Goal: Use online tool/utility: Use online tool/utility

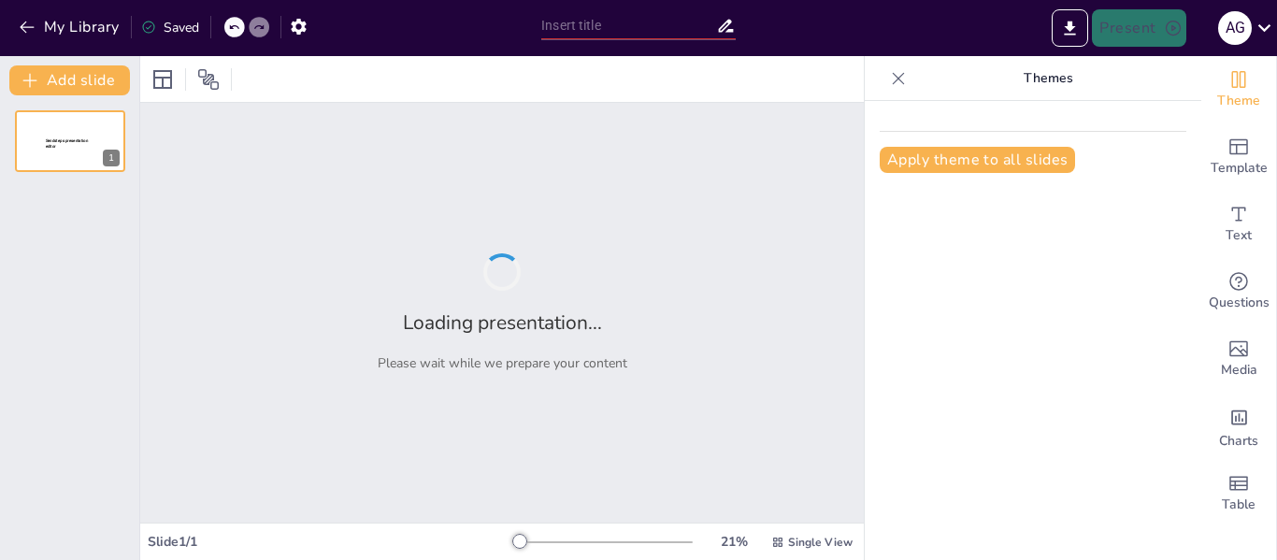
type input "Enhancing Business Analysis: Integrating AI Tools and Interactive Screens"
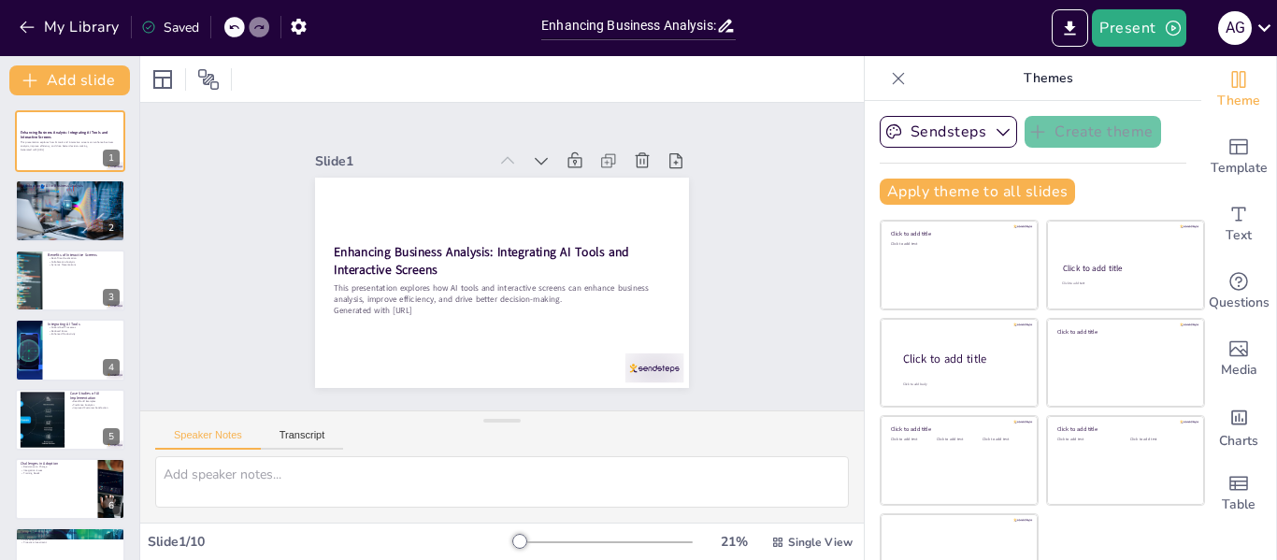
click at [10, 197] on div "Enhancing Business Analysis: Integrating AI Tools and Interactive Screens This …" at bounding box center [69, 454] width 139 height 688
click at [55, 212] on div at bounding box center [70, 211] width 112 height 70
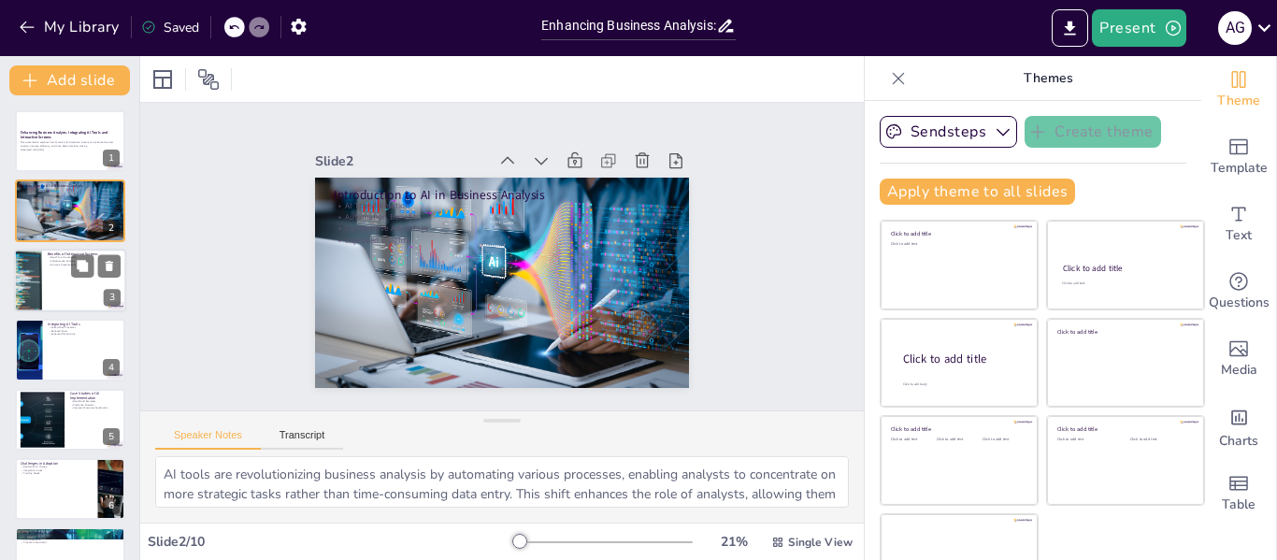
click at [44, 294] on div at bounding box center [70, 281] width 112 height 64
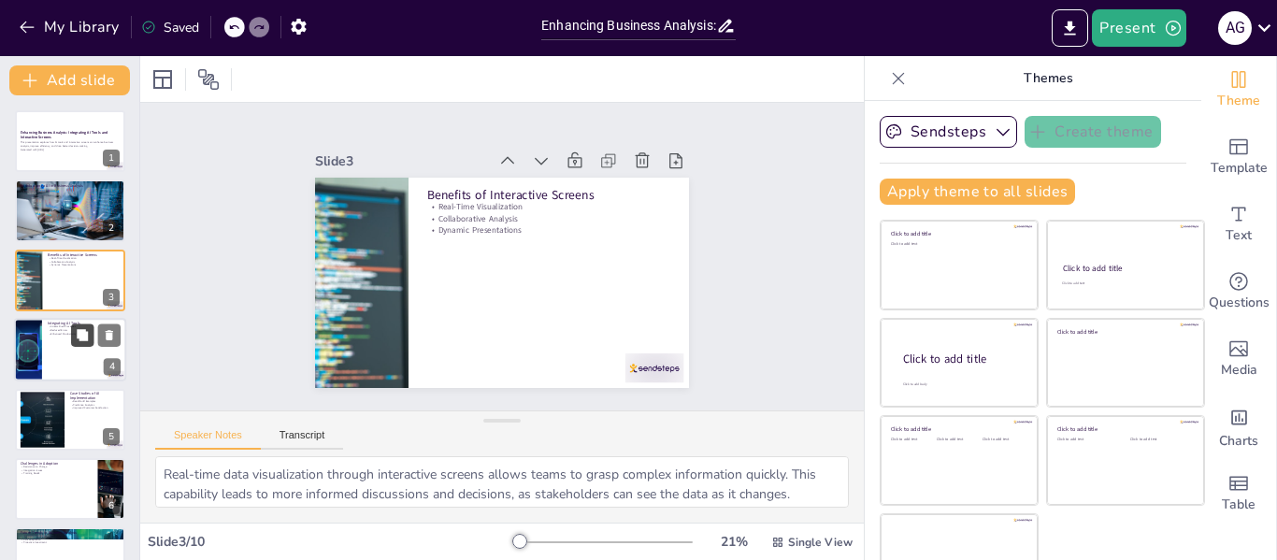
click at [74, 343] on button at bounding box center [82, 335] width 22 height 22
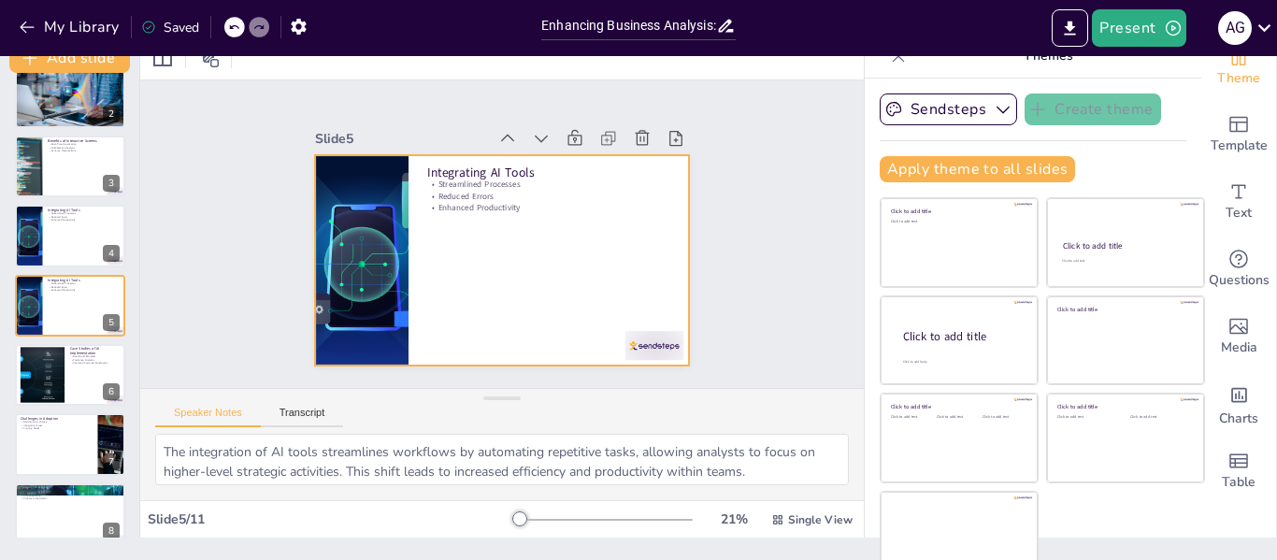
scroll to position [43, 0]
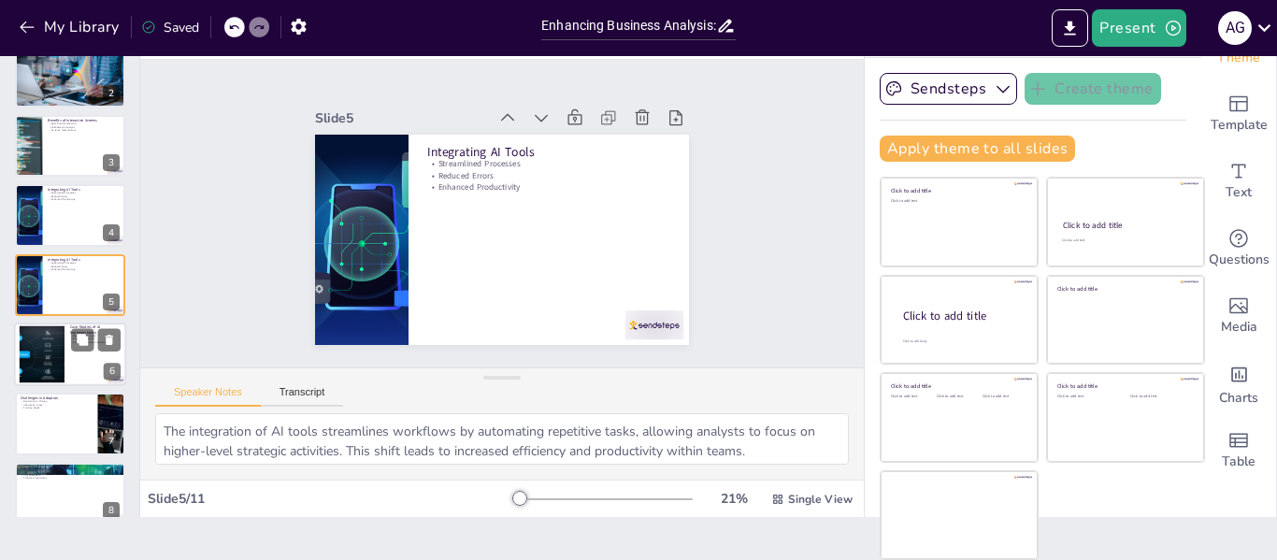
click at [52, 346] on div at bounding box center [42, 354] width 114 height 57
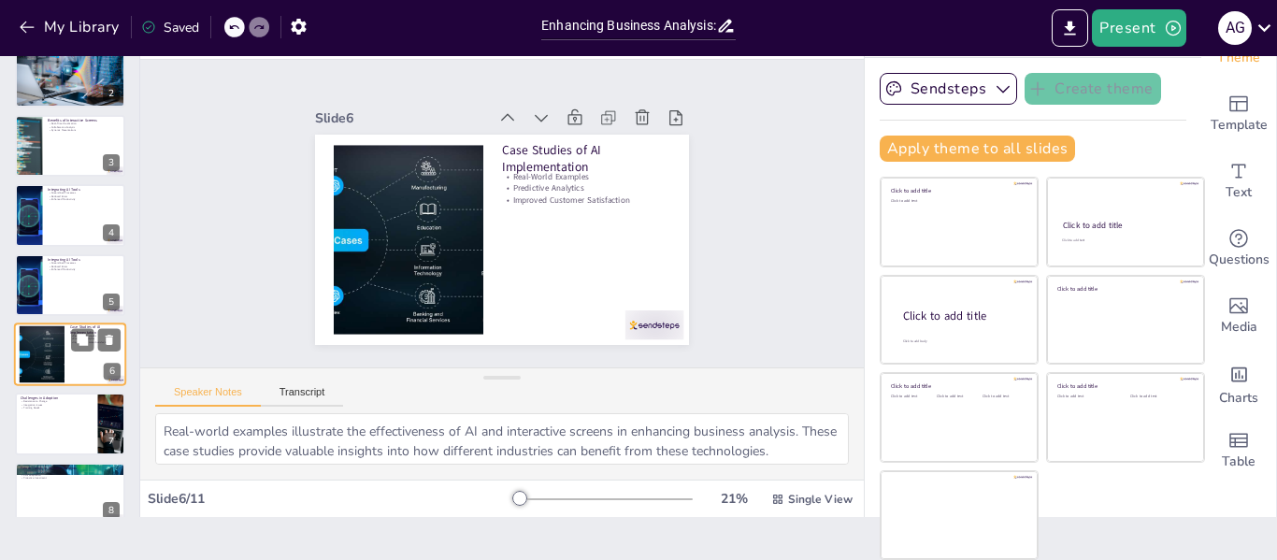
scroll to position [162, 0]
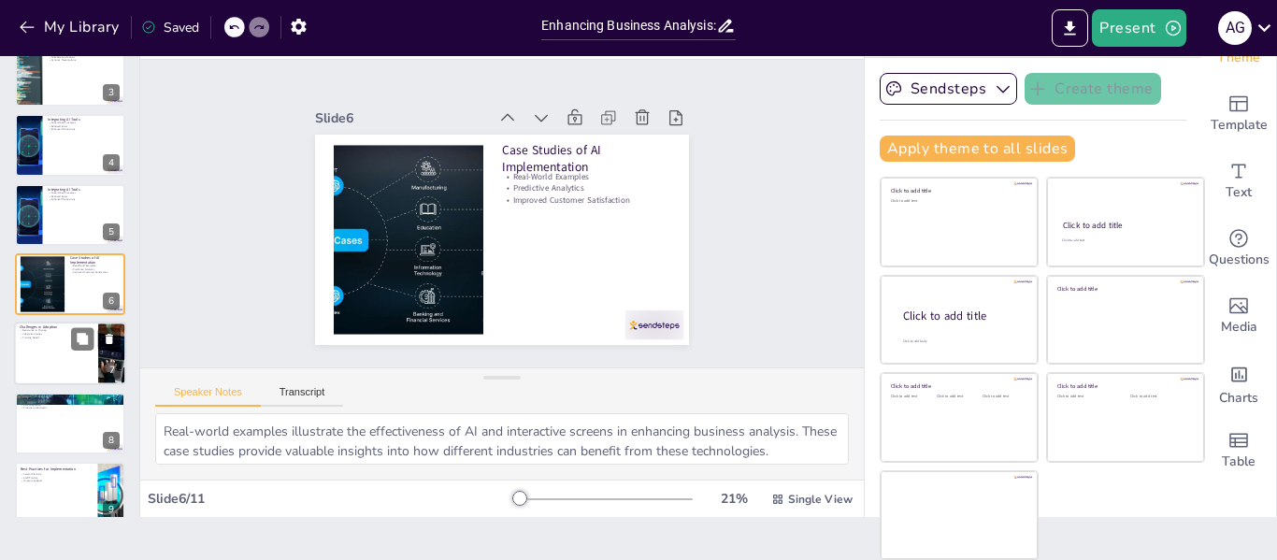
click at [48, 357] on div at bounding box center [70, 354] width 112 height 64
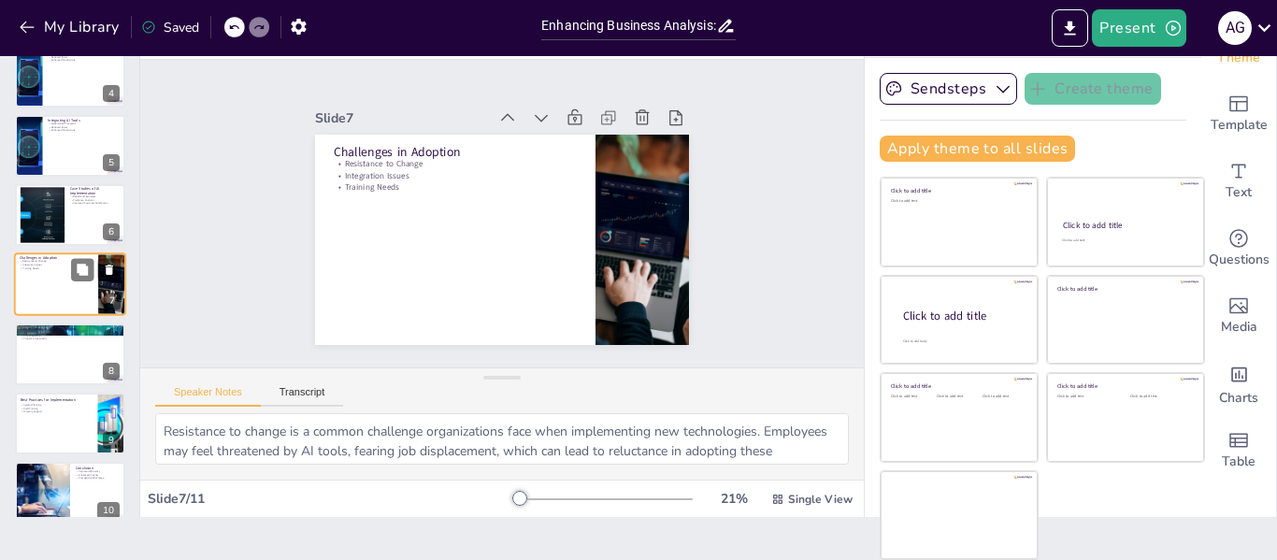
scroll to position [322, 0]
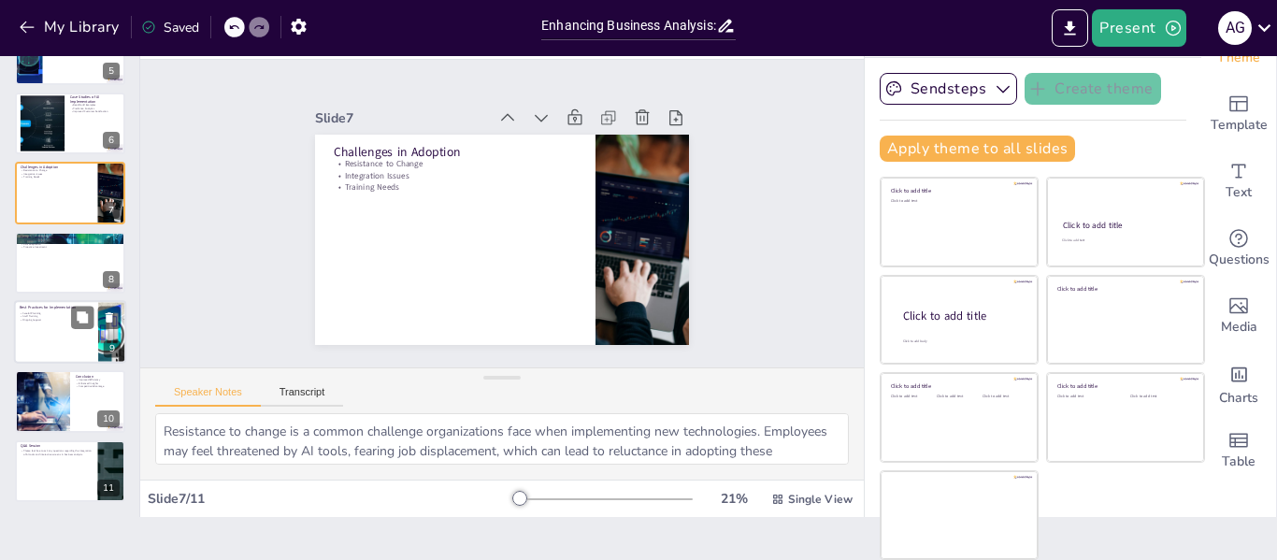
click at [53, 337] on div at bounding box center [70, 332] width 112 height 64
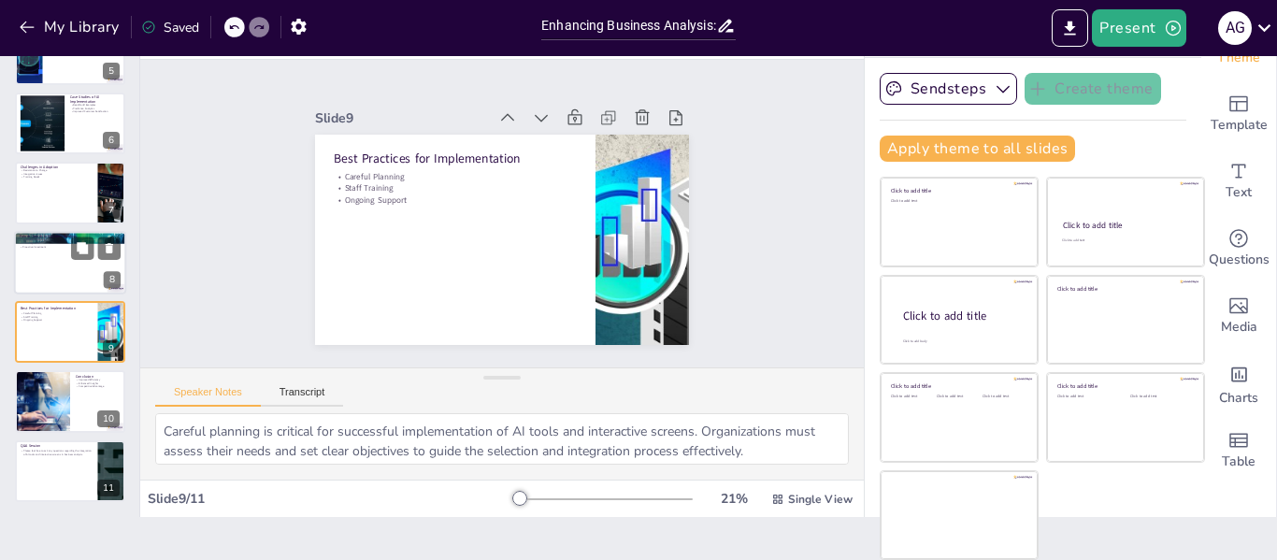
click at [67, 258] on div at bounding box center [70, 263] width 112 height 64
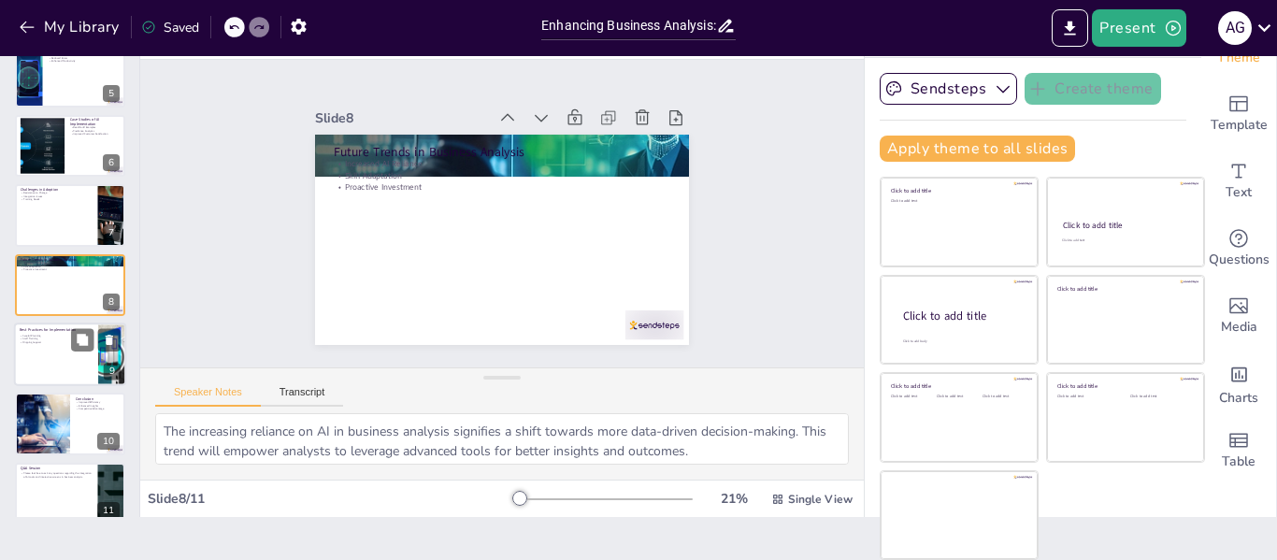
click at [55, 344] on p "Ongoing Support" at bounding box center [56, 342] width 73 height 4
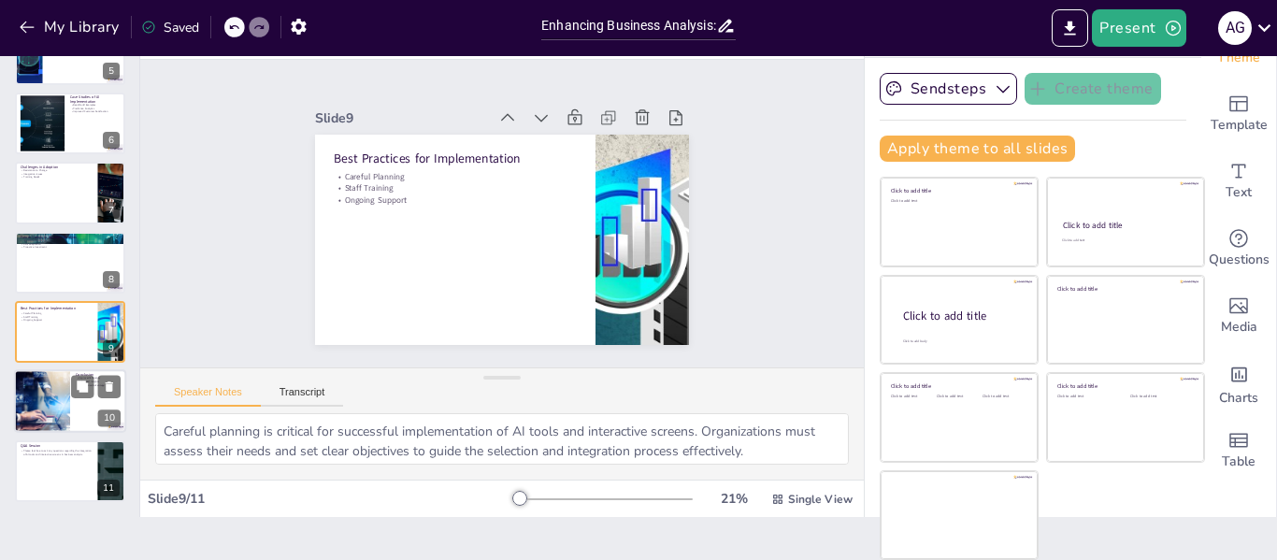
click at [38, 401] on div at bounding box center [42, 402] width 112 height 64
type textarea "Improved efficiency is a key benefit of adopting AI and interactive screens in …"
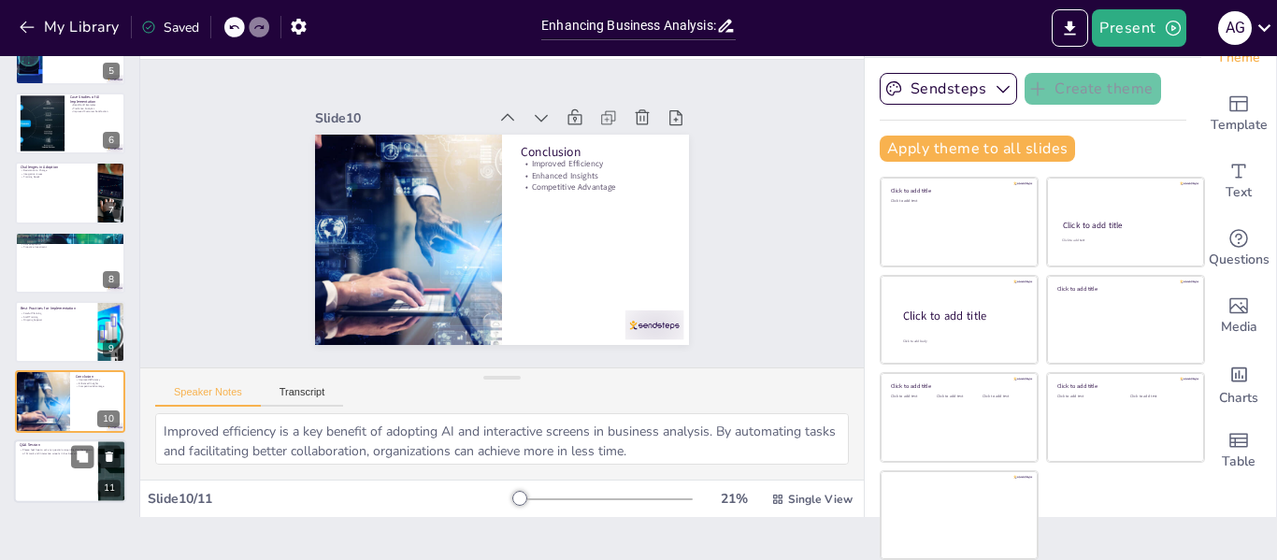
click at [42, 456] on div at bounding box center [70, 471] width 112 height 64
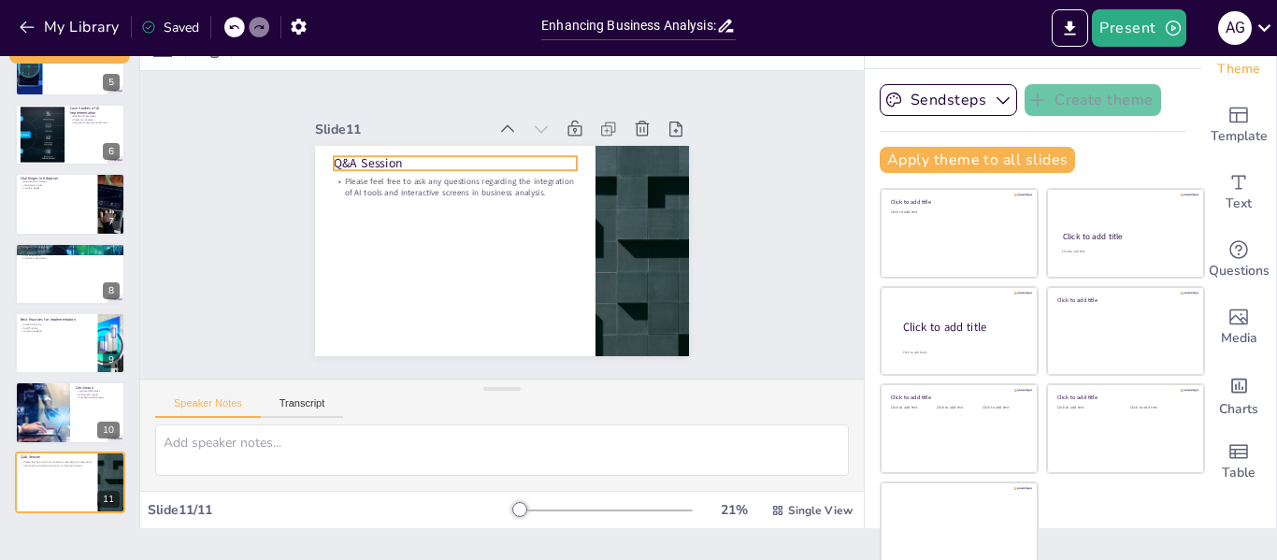
scroll to position [0, 0]
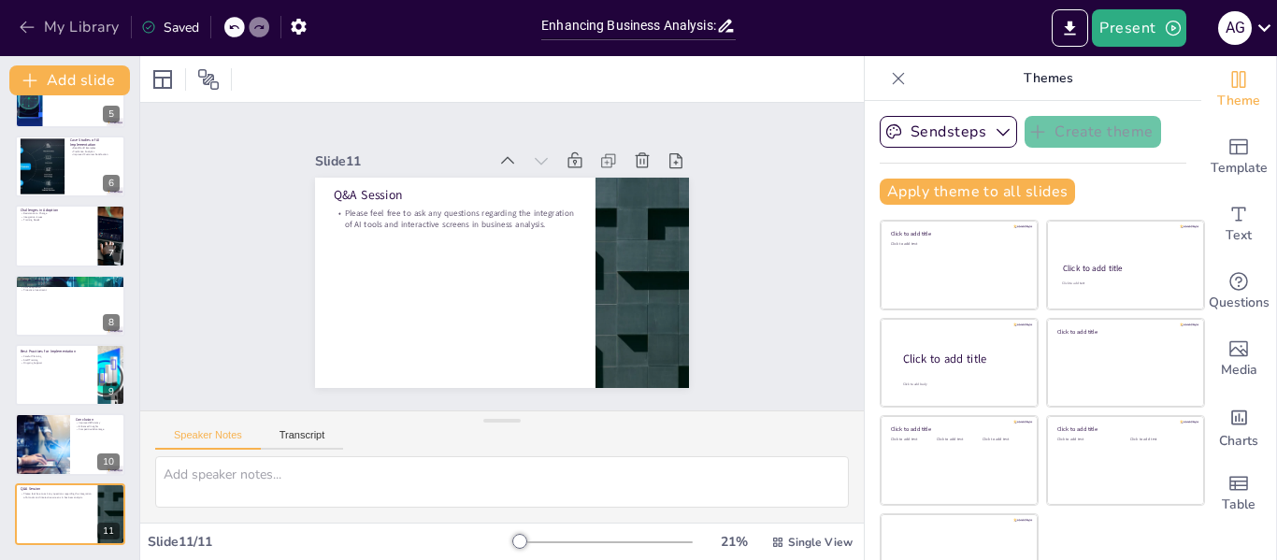
click at [20, 24] on icon "button" at bounding box center [27, 27] width 19 height 19
